Goal: Information Seeking & Learning: Learn about a topic

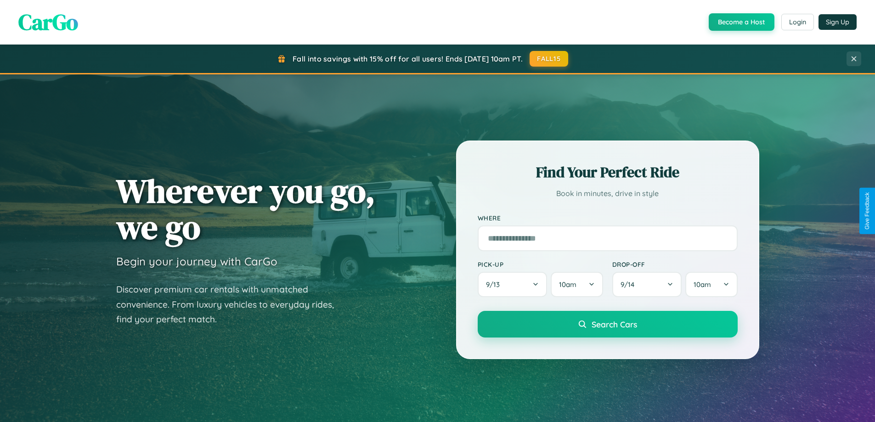
scroll to position [1666, 0]
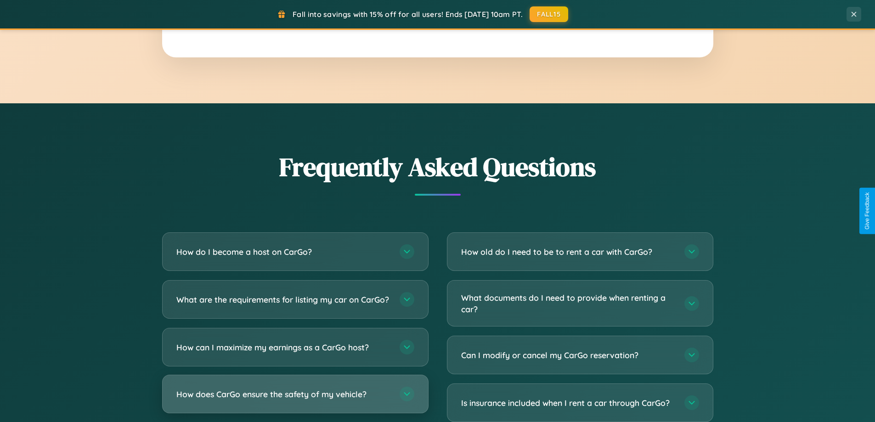
click at [295, 400] on h3 "How does CarGo ensure the safety of my vehicle?" at bounding box center [283, 394] width 214 height 11
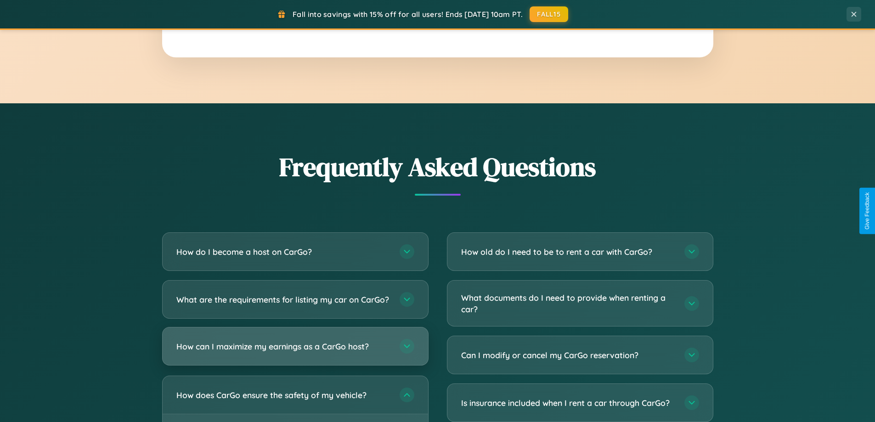
click at [295, 352] on h3 "How can I maximize my earnings as a CarGo host?" at bounding box center [283, 346] width 214 height 11
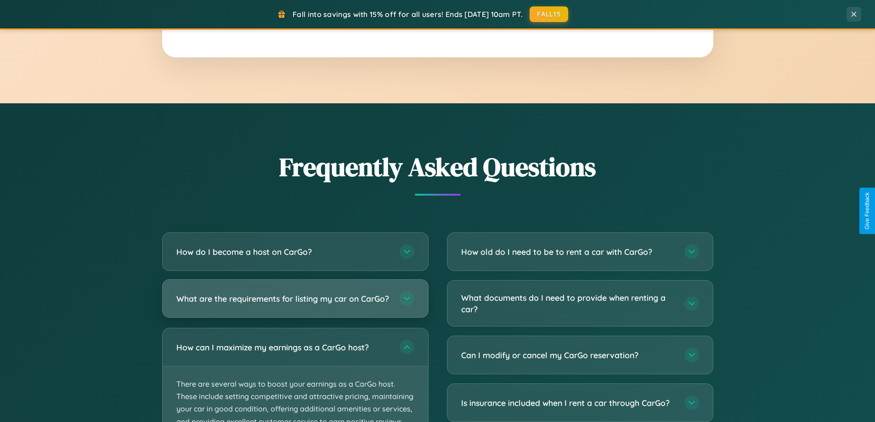
click at [295, 303] on h3 "What are the requirements for listing my car on CarGo?" at bounding box center [283, 298] width 214 height 11
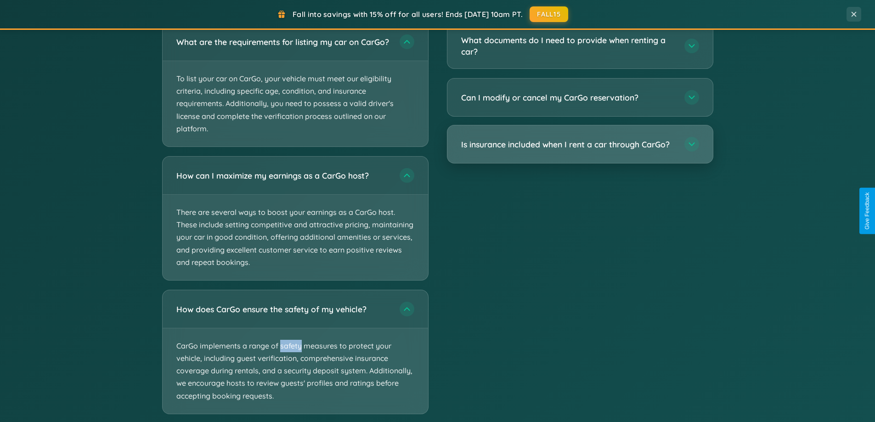
click at [580, 145] on h3 "Is insurance included when I rent a car through CarGo?" at bounding box center [568, 144] width 214 height 11
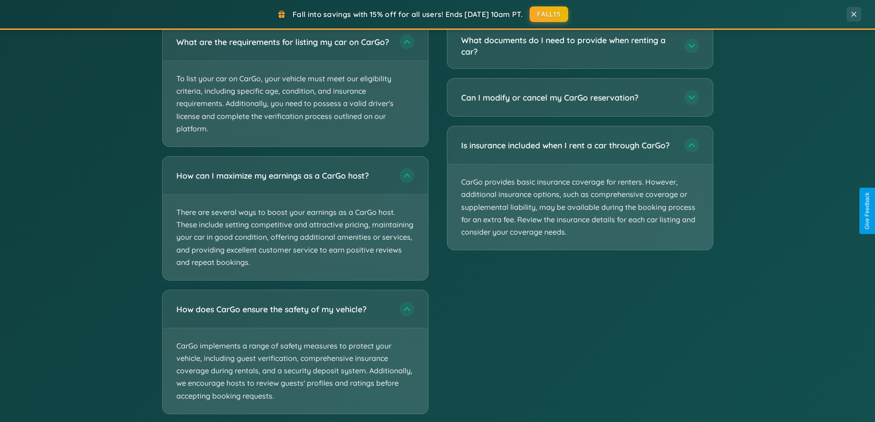
click at [580, 6] on div "Fall into savings with 15% off for all users! Ends [DATE] 10am PT. FALL15" at bounding box center [423, 14] width 818 height 16
click at [295, 6] on div "Fall into savings with 15% off for all users! Ends [DATE] 10am PT. FALL15" at bounding box center [423, 14] width 818 height 16
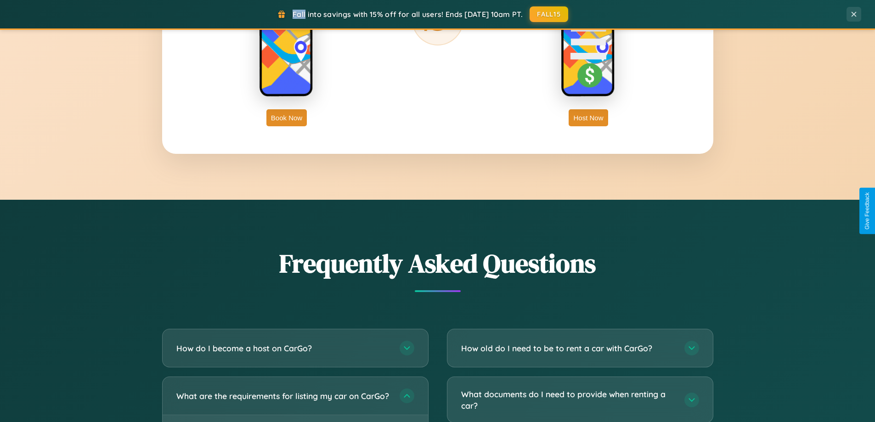
scroll to position [396, 0]
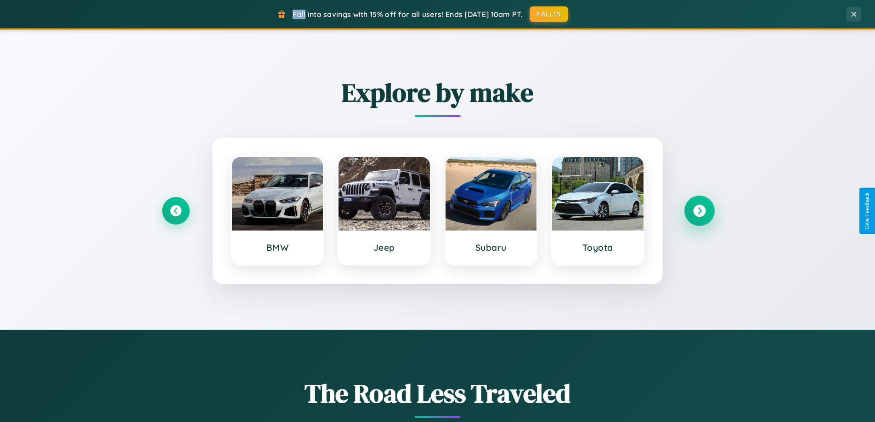
click at [699, 211] on icon at bounding box center [699, 211] width 12 height 12
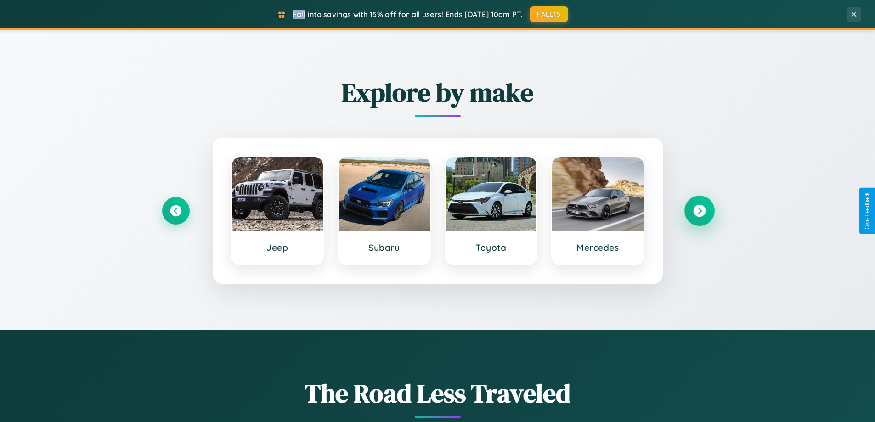
click at [699, 211] on icon at bounding box center [699, 211] width 12 height 12
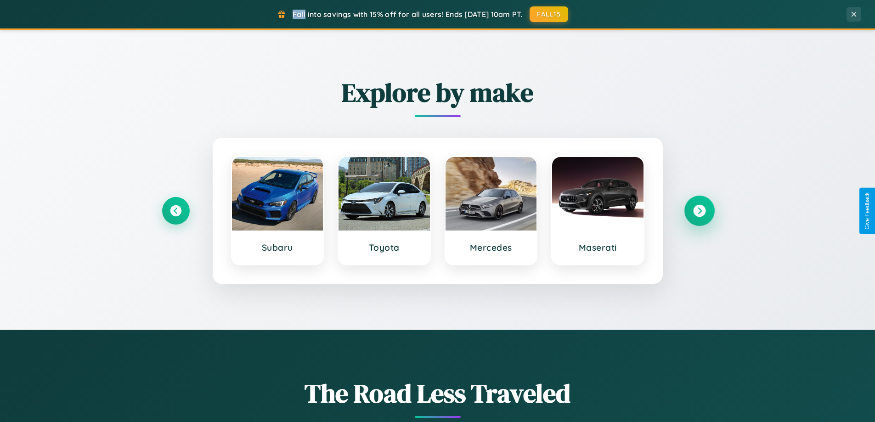
click at [699, 211] on icon at bounding box center [699, 211] width 12 height 12
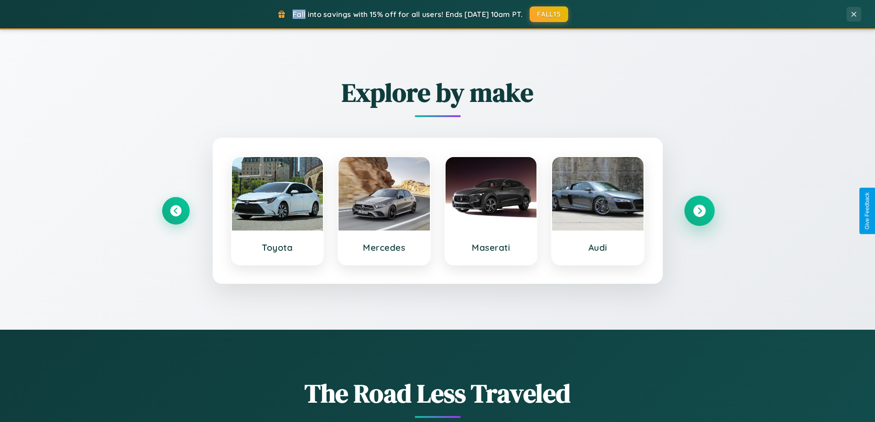
click at [699, 211] on icon at bounding box center [699, 211] width 12 height 12
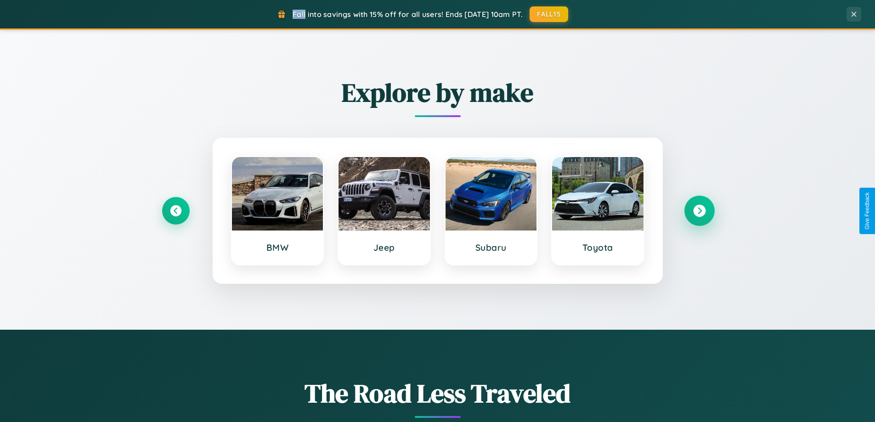
click at [699, 211] on icon at bounding box center [699, 211] width 12 height 12
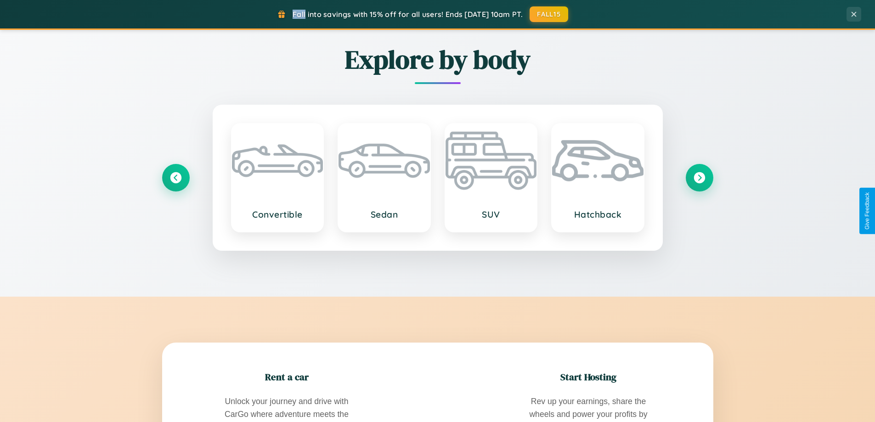
scroll to position [1476, 0]
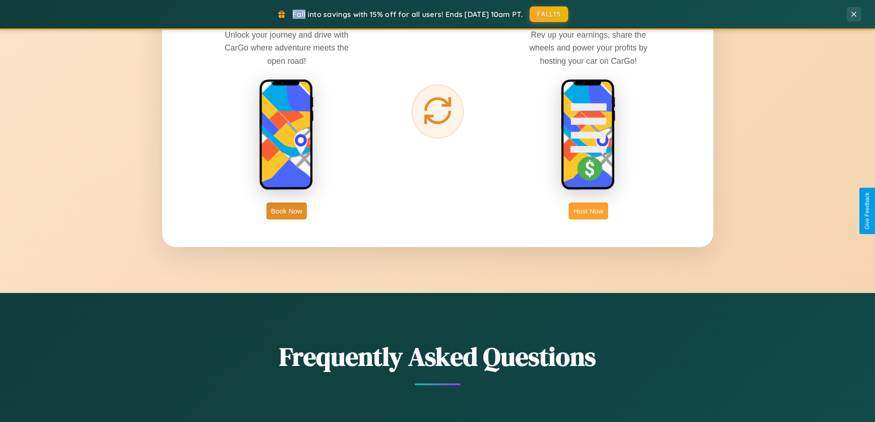
click at [589, 211] on button "Host Now" at bounding box center [588, 211] width 39 height 17
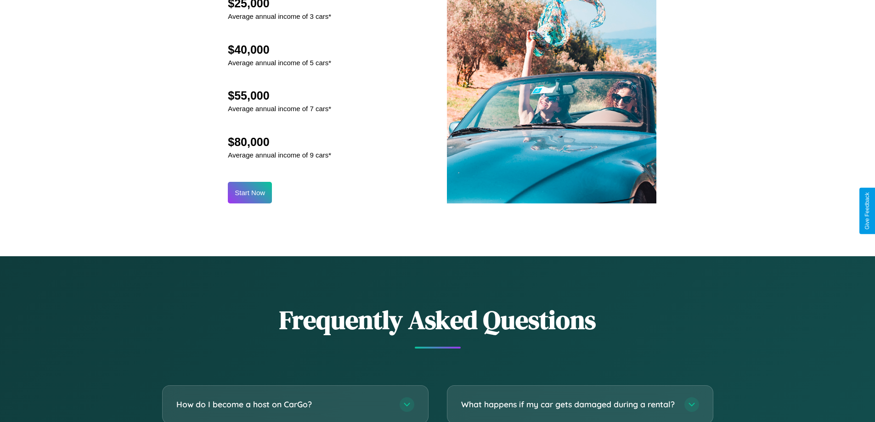
scroll to position [1242, 0]
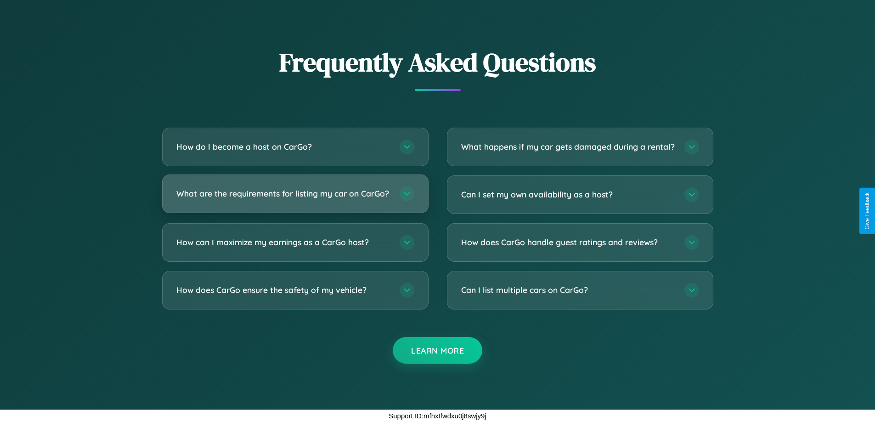
click at [295, 190] on h3 "What are the requirements for listing my car on CarGo?" at bounding box center [283, 193] width 214 height 11
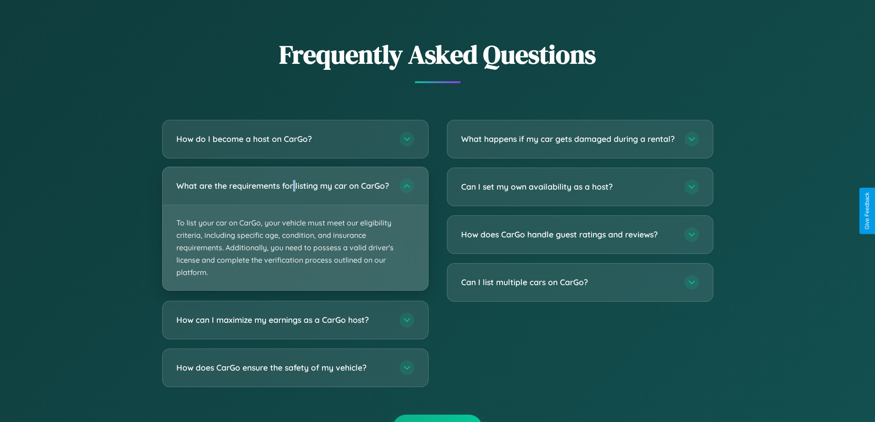
click at [295, 233] on p "To list your car on CarGo, your vehicle must meet our eligibility criteria, inc…" at bounding box center [296, 247] width 266 height 85
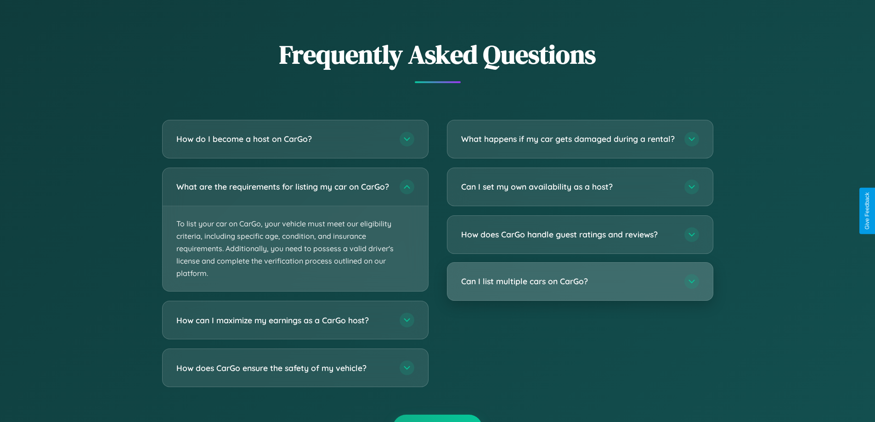
click at [580, 287] on h3 "Can I list multiple cars on CarGo?" at bounding box center [568, 281] width 214 height 11
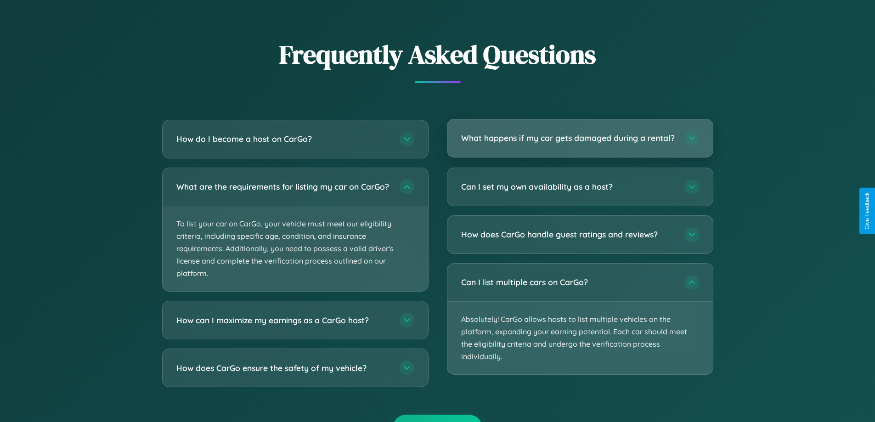
click at [580, 142] on h3 "What happens if my car gets damaged during a rental?" at bounding box center [568, 137] width 214 height 11
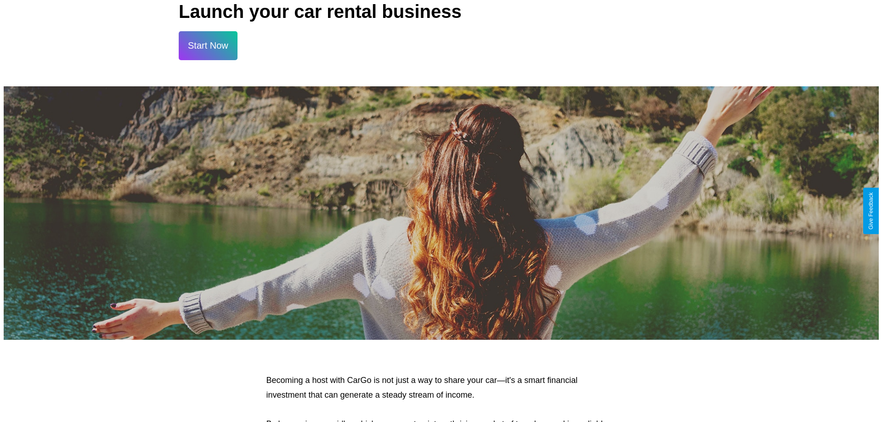
scroll to position [0, 0]
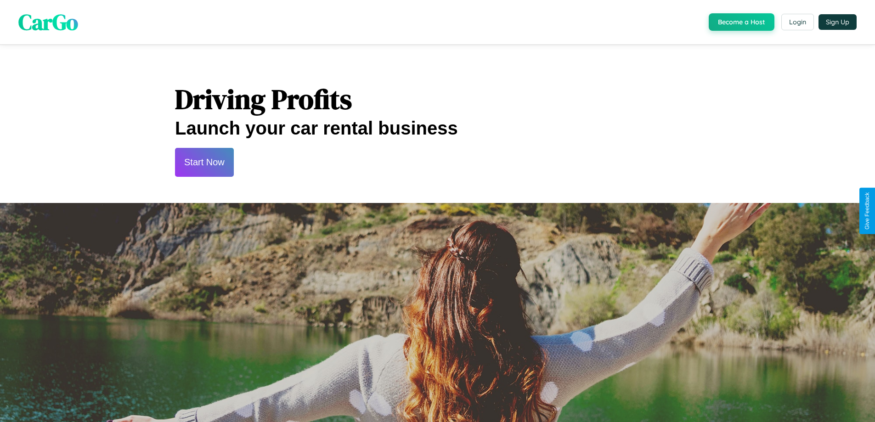
click at [204, 162] on button "Start Now" at bounding box center [204, 162] width 59 height 29
